Goal: Task Accomplishment & Management: Manage account settings

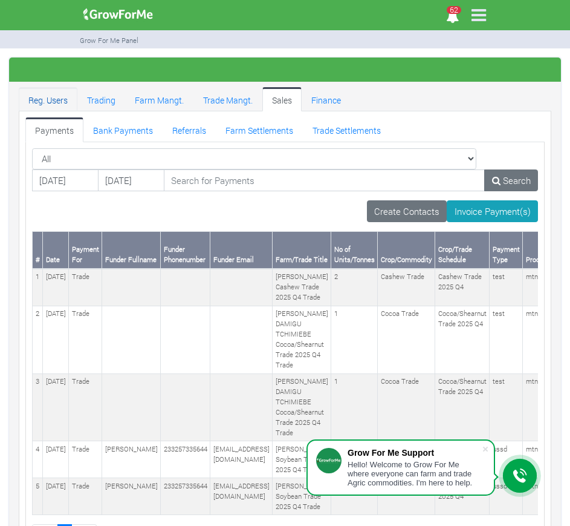
click at [50, 98] on link "Reg. Users" at bounding box center [48, 99] width 59 height 24
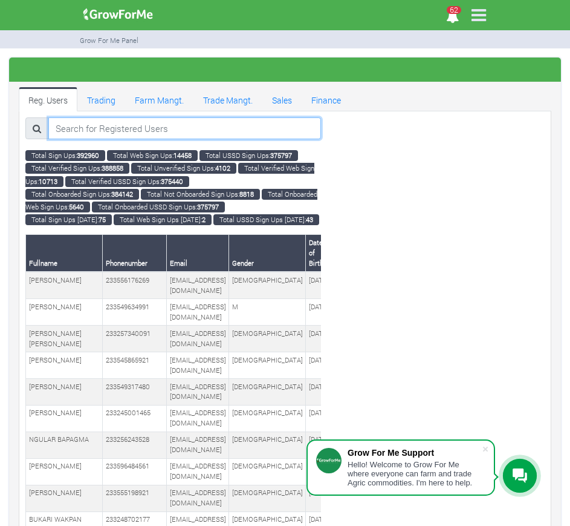
click at [96, 139] on div at bounding box center [173, 132] width 314 height 31
paste input "233597458872"
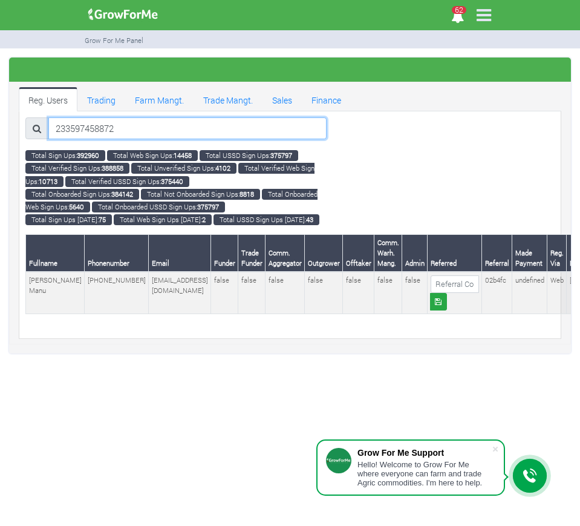
click at [150, 132] on input "233597458872" at bounding box center [187, 128] width 278 height 22
type input "2"
paste input "233597458872"
type input "233597458872"
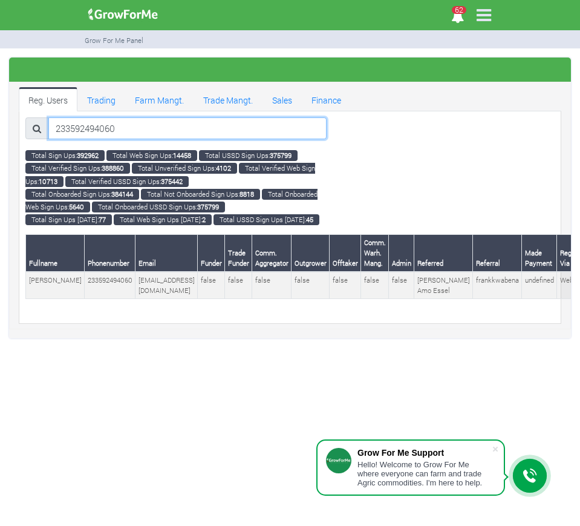
click at [135, 128] on input "233592494060" at bounding box center [187, 128] width 278 height 22
type input "2"
paste input "233244596620"
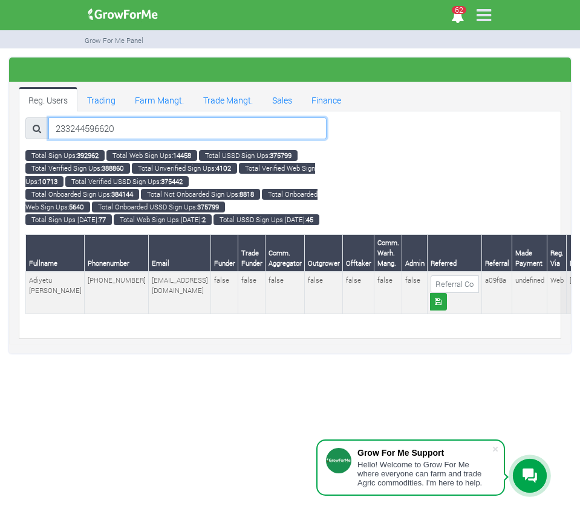
type input "233244596620"
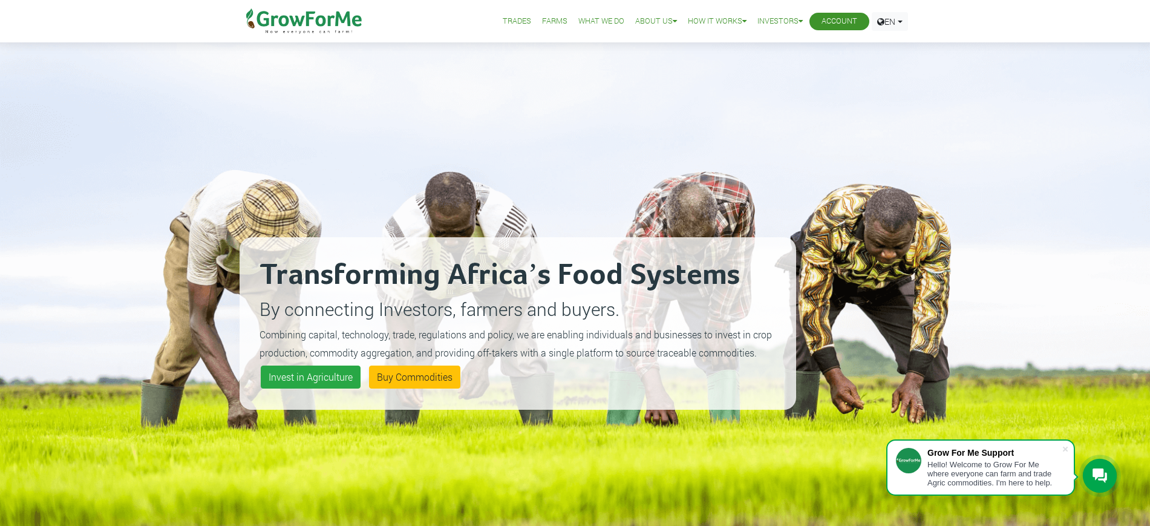
click at [850, 20] on link "Account" at bounding box center [839, 21] width 36 height 13
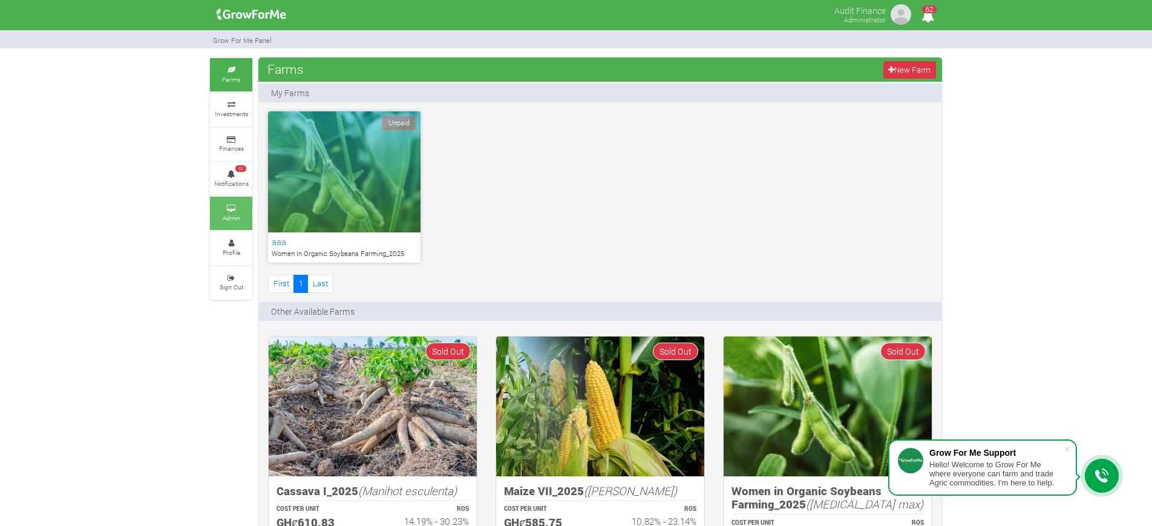
click at [236, 215] on small "Admin" at bounding box center [232, 218] width 18 height 8
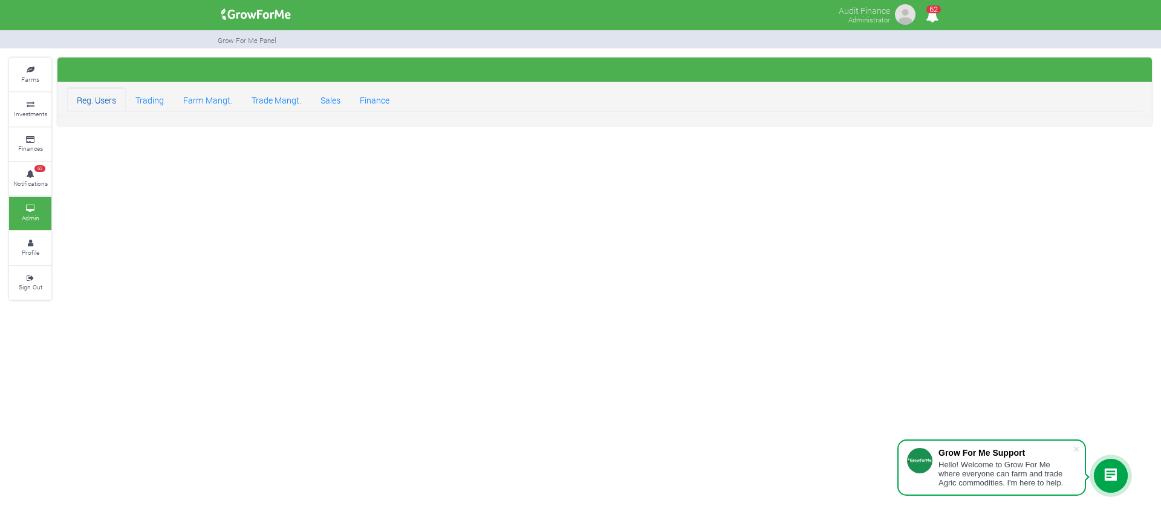
click at [99, 109] on link "Reg. Users" at bounding box center [96, 99] width 59 height 24
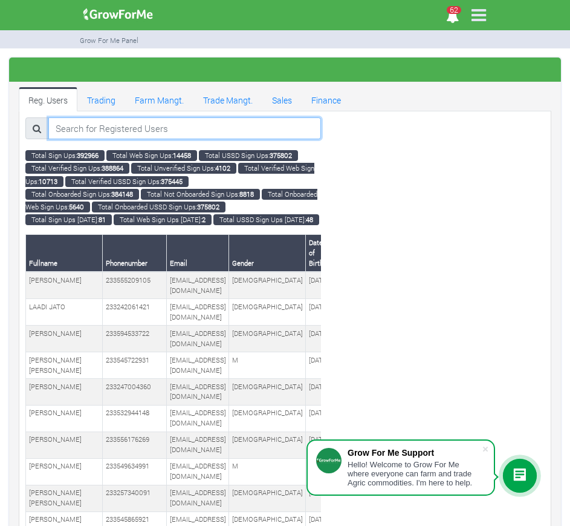
click at [276, 129] on input "search" at bounding box center [184, 128] width 273 height 22
paste input "233208725231"
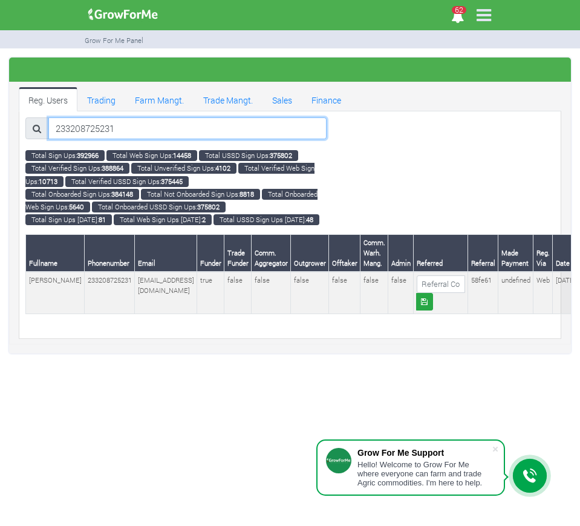
type input "233208725231"
click at [218, 125] on input "233208725231" at bounding box center [187, 128] width 278 height 22
paste input "233241925821"
type input "233241925821"
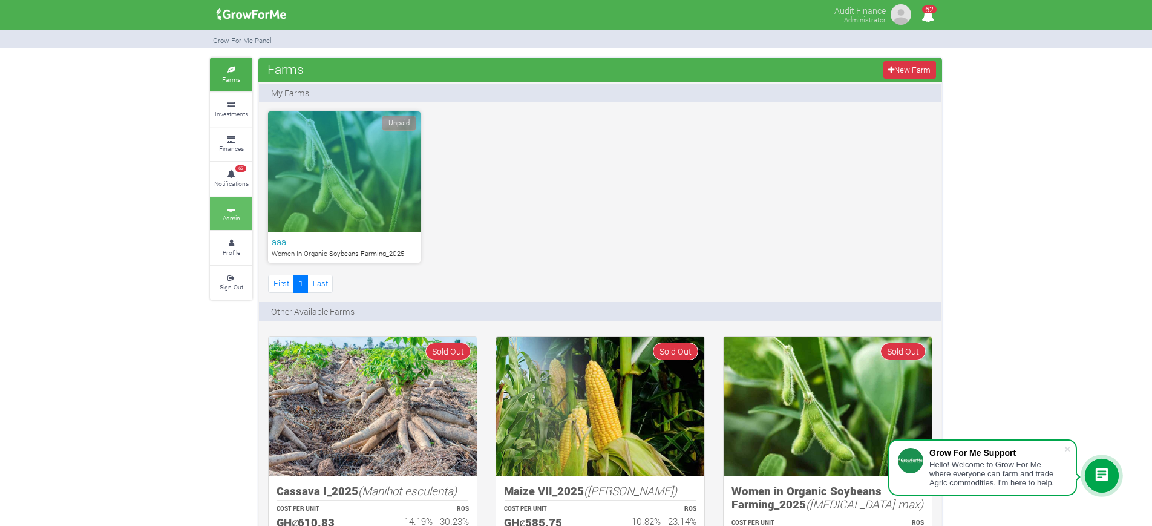
click at [232, 206] on icon at bounding box center [231, 209] width 36 height 6
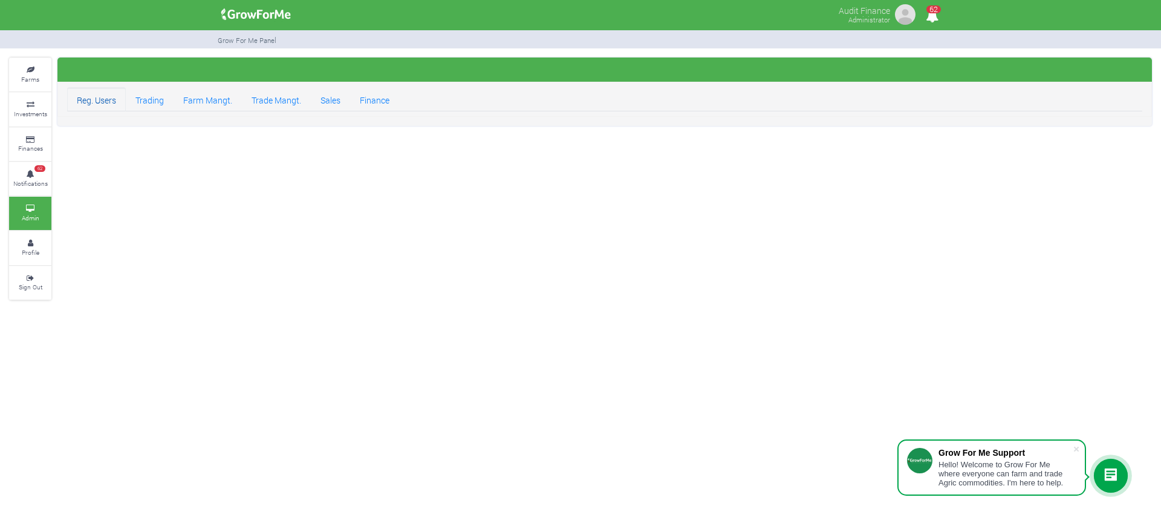
click at [97, 97] on link "Reg. Users" at bounding box center [96, 99] width 59 height 24
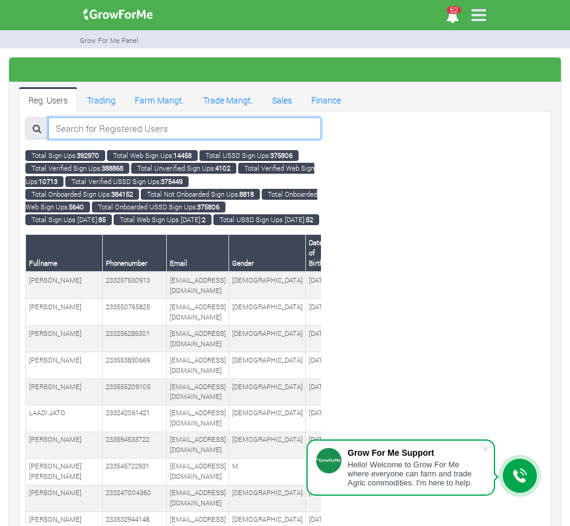
click at [273, 131] on input "search" at bounding box center [184, 128] width 273 height 22
paste input "233202818173"
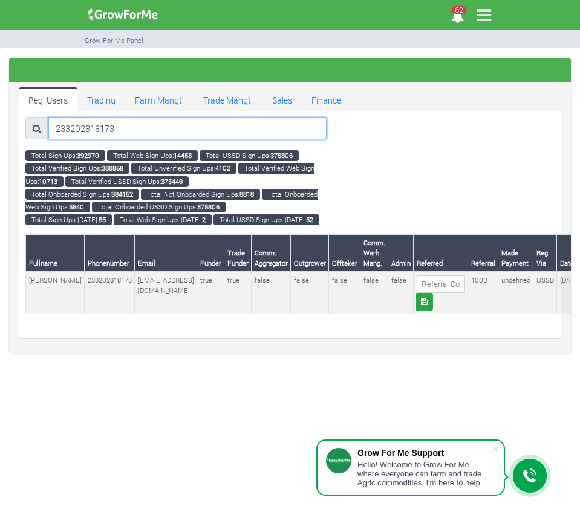
type input "233202818173"
click at [165, 127] on input "233202818173" at bounding box center [187, 128] width 278 height 22
type input "v"
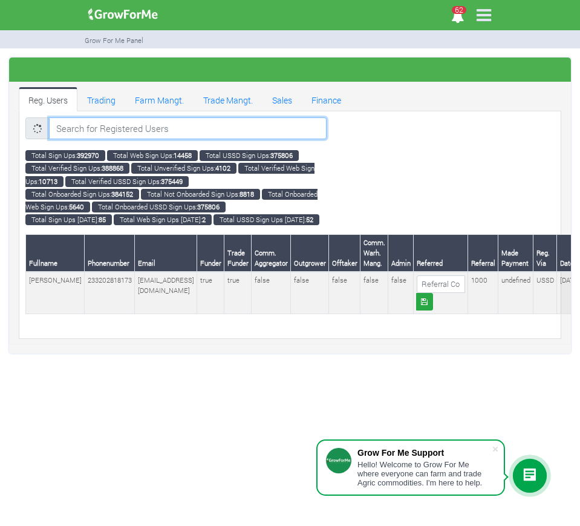
paste input "233530891786"
type input "233530891786"
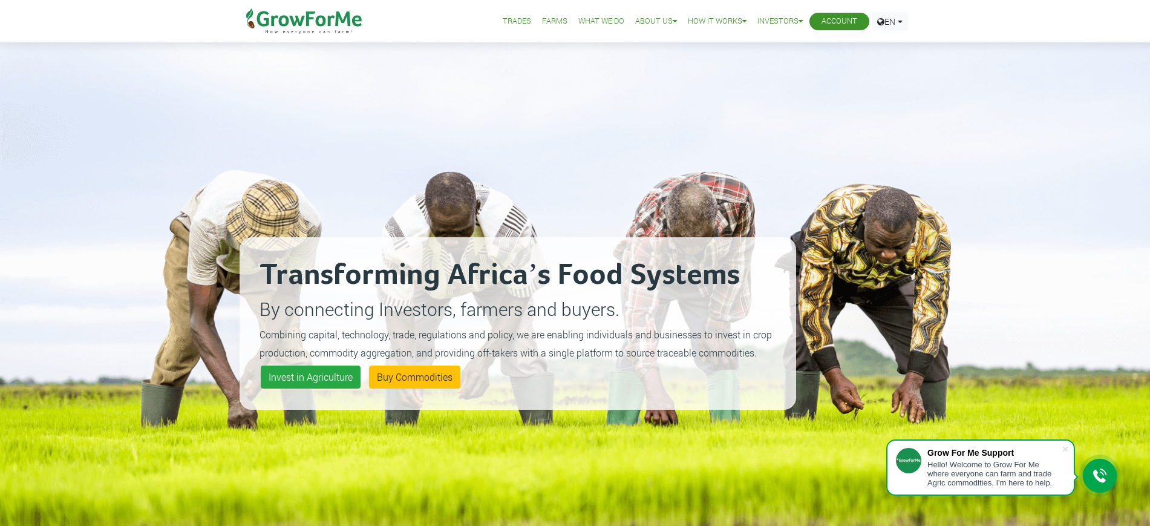
click at [834, 22] on link "Account" at bounding box center [839, 21] width 36 height 13
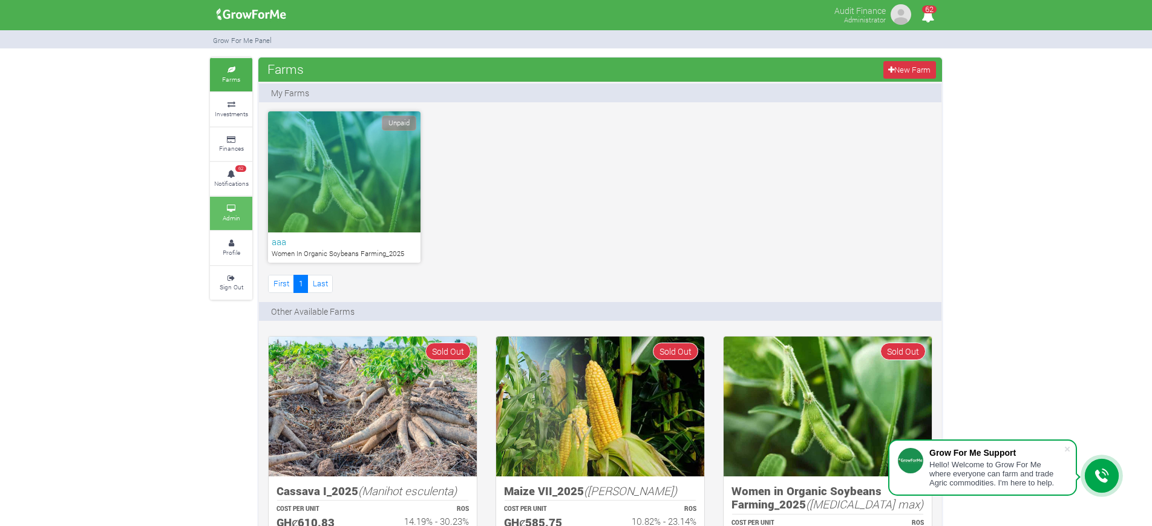
click at [223, 204] on link "Admin" at bounding box center [231, 213] width 42 height 33
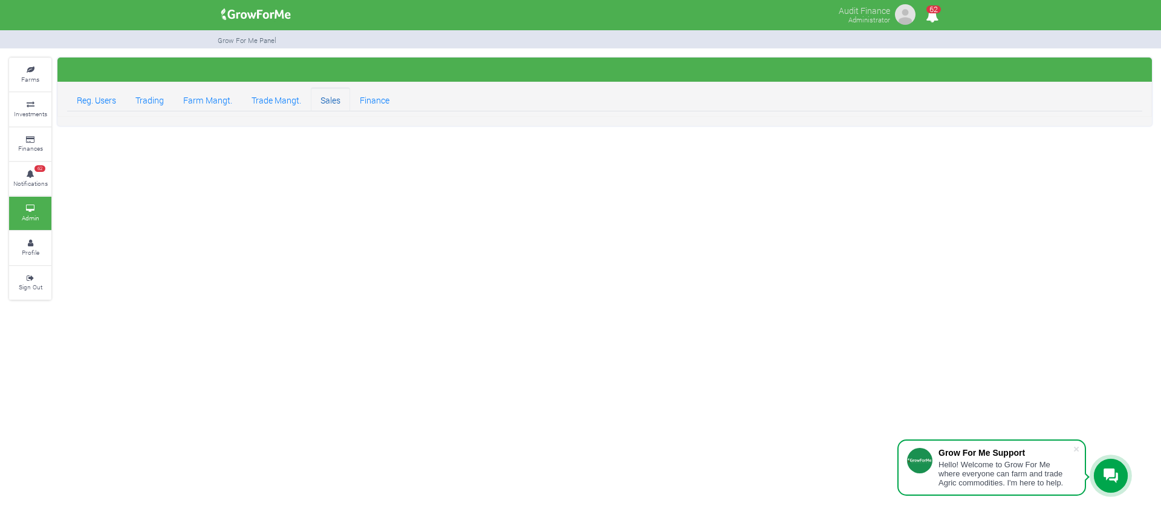
click at [335, 105] on link "Sales" at bounding box center [330, 99] width 39 height 24
